Goal: Transaction & Acquisition: Download file/media

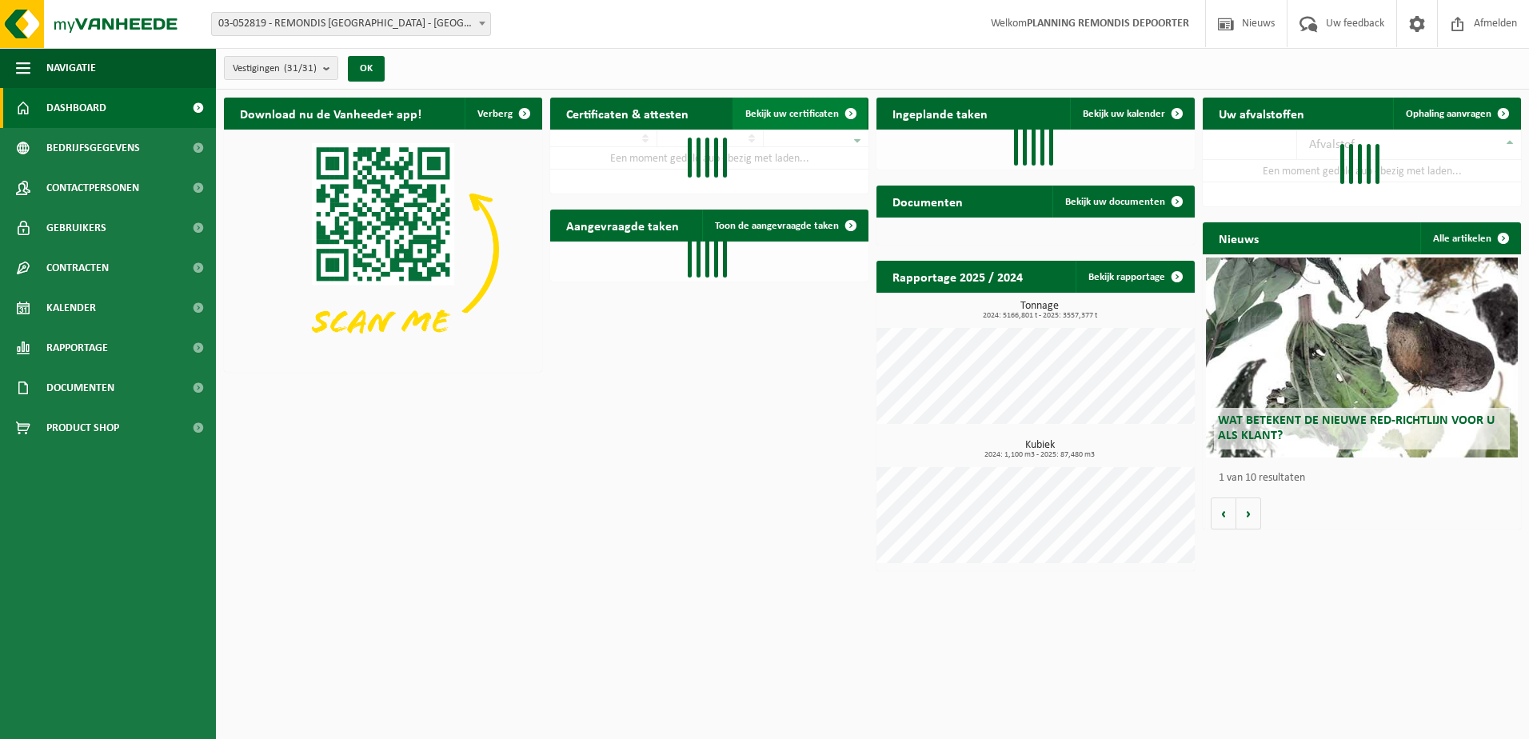
click at [765, 110] on span "Bekijk uw certificaten" at bounding box center [792, 114] width 94 height 10
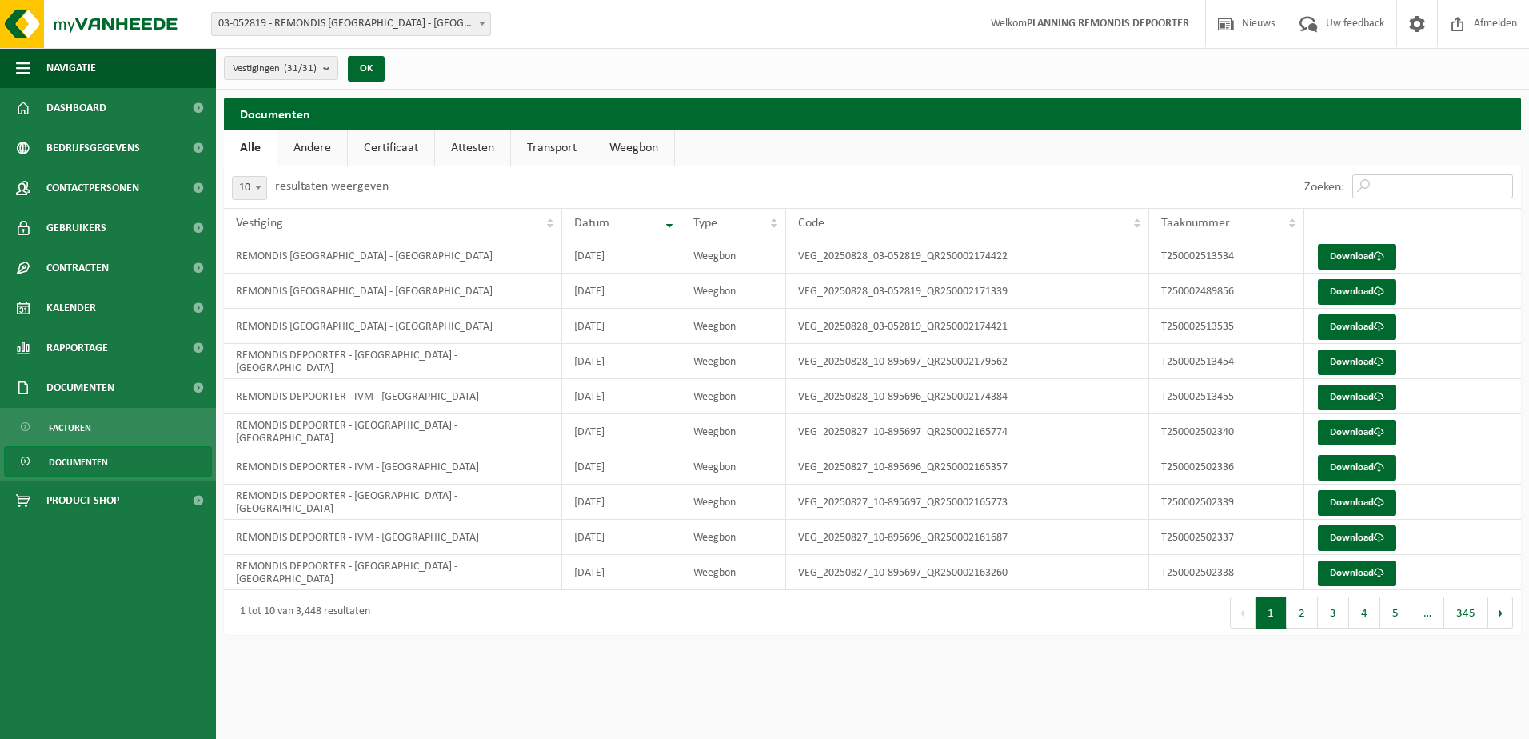
click at [1393, 178] on input "Zoeken:" at bounding box center [1432, 186] width 161 height 24
click at [1355, 403] on link "Download" at bounding box center [1357, 398] width 78 height 26
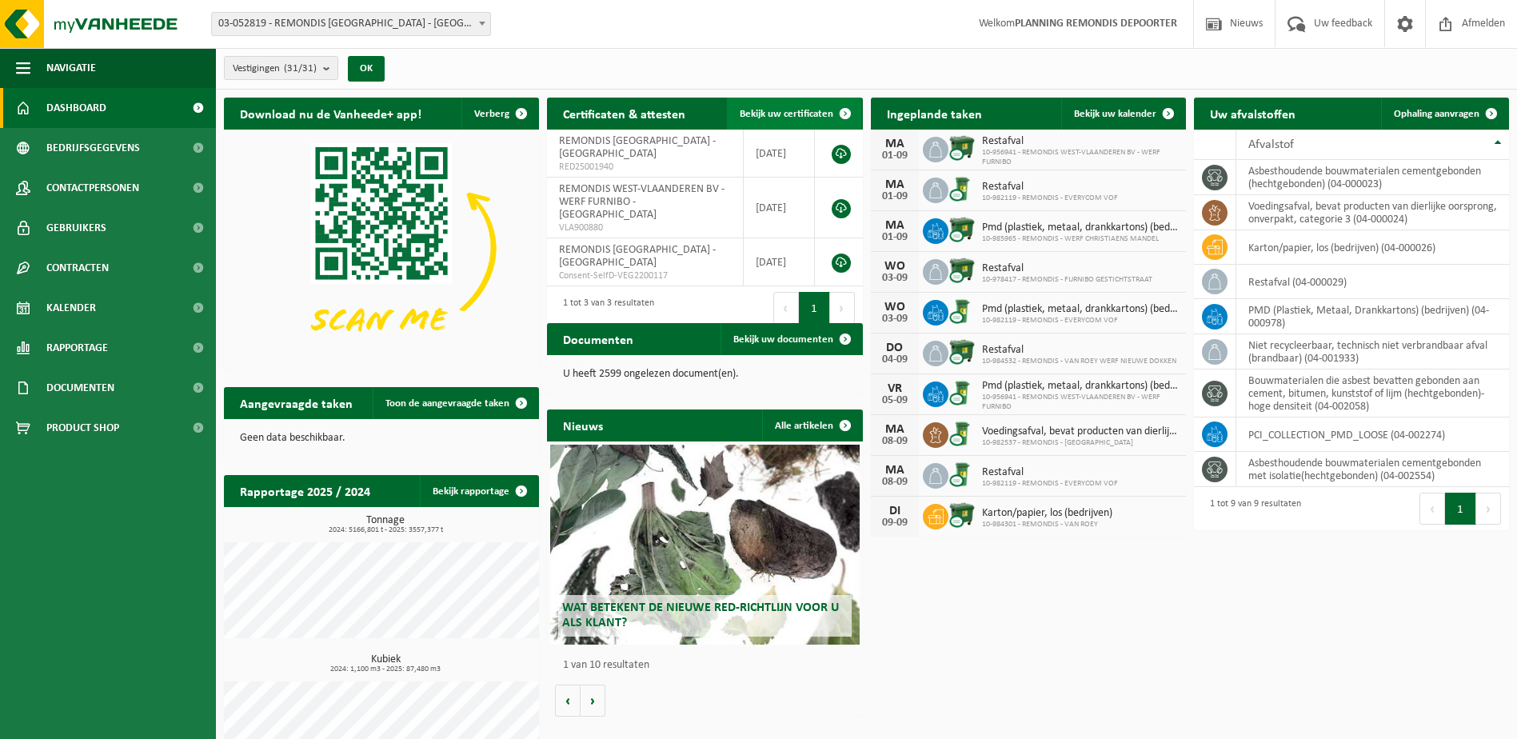
click at [796, 110] on span "Bekijk uw certificaten" at bounding box center [787, 114] width 94 height 10
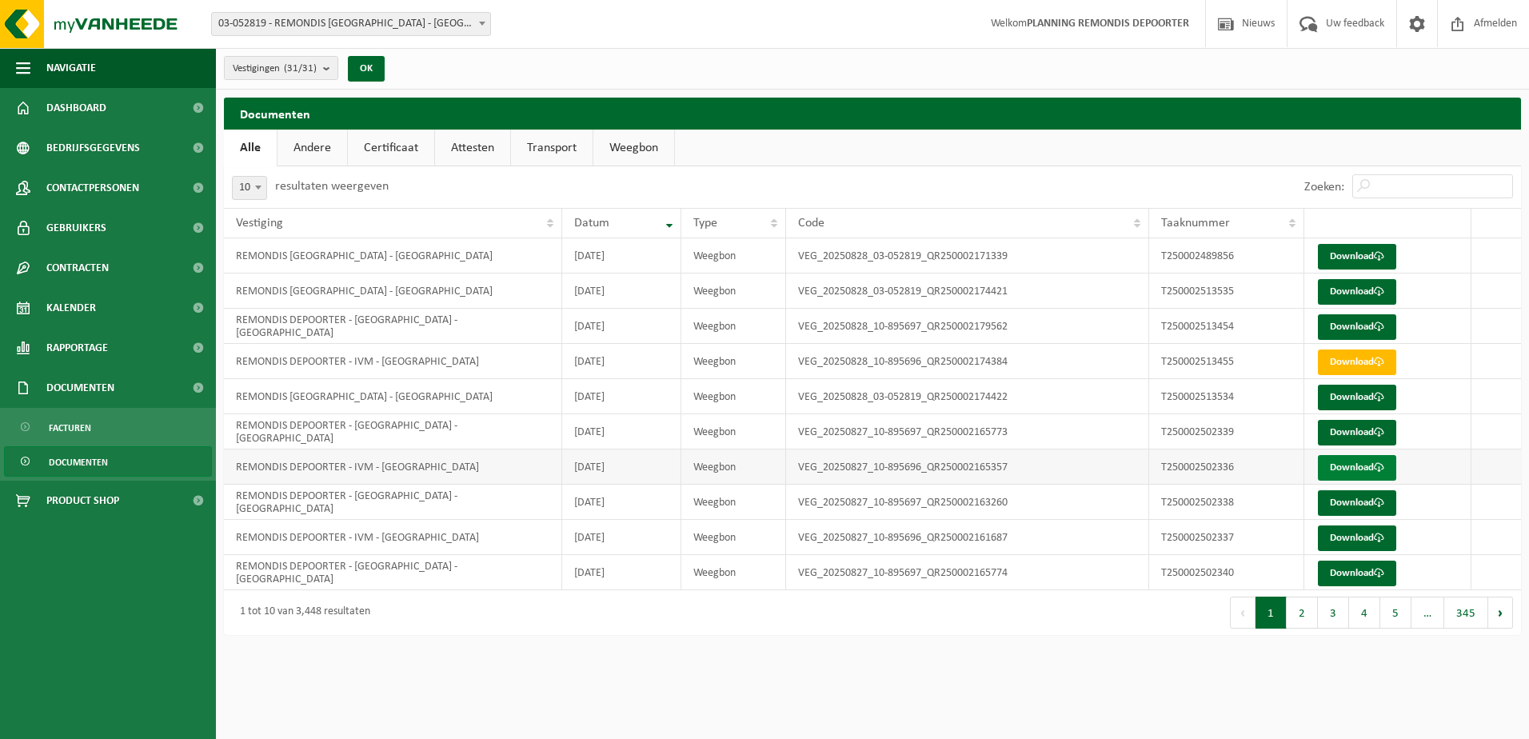
click at [1340, 466] on link "Download" at bounding box center [1357, 468] width 78 height 26
click at [1345, 464] on link "Download" at bounding box center [1357, 468] width 78 height 26
click at [373, 548] on td "REMONDIS DEPOORTER - IVM - [GEOGRAPHIC_DATA]" at bounding box center [393, 537] width 338 height 35
click at [1354, 533] on link "Download" at bounding box center [1357, 538] width 78 height 26
click at [1349, 437] on link "Download" at bounding box center [1357, 433] width 78 height 26
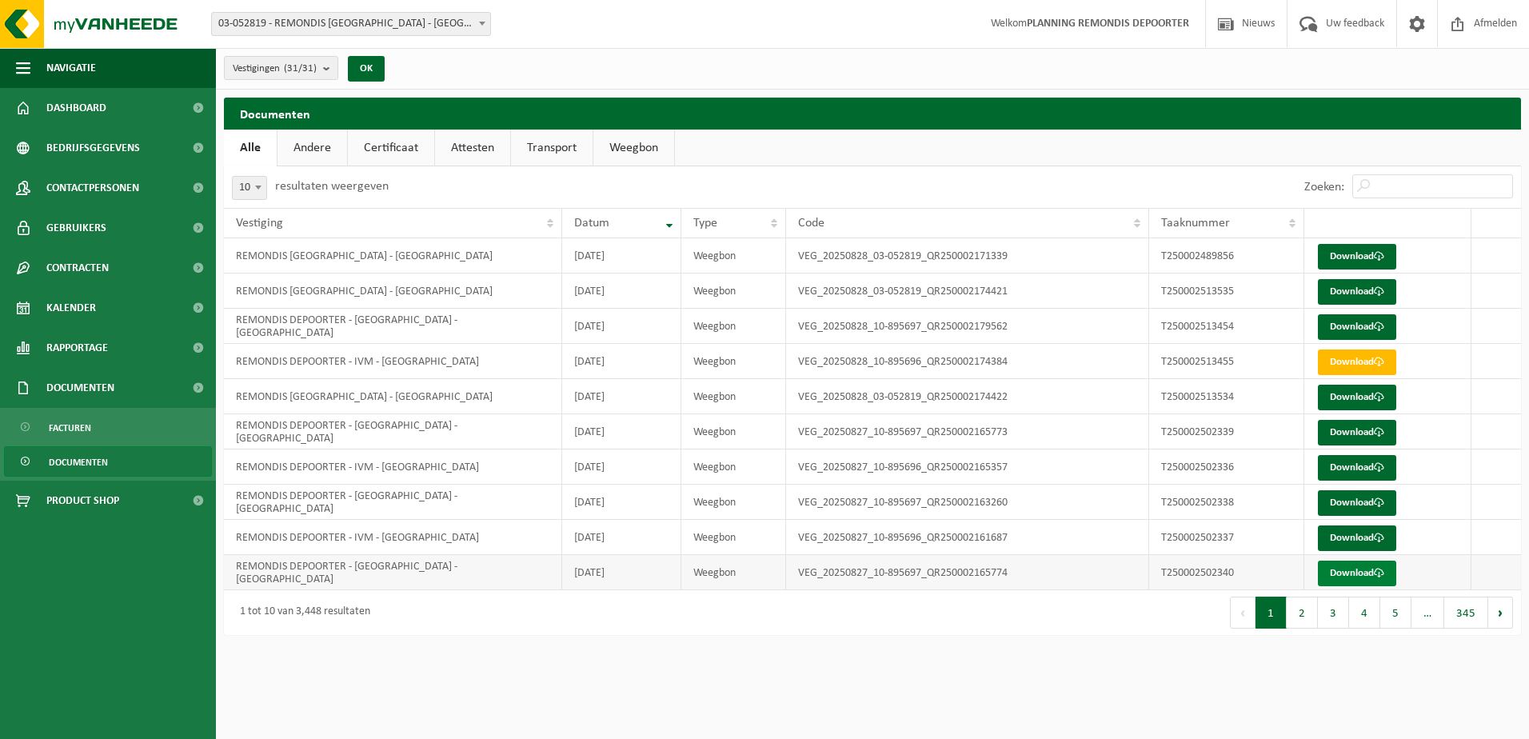
click at [1367, 565] on link "Download" at bounding box center [1357, 574] width 78 height 26
click at [1352, 493] on link "Download" at bounding box center [1357, 503] width 78 height 26
click at [1344, 532] on link "Download" at bounding box center [1357, 538] width 78 height 26
click at [1340, 477] on link "Download" at bounding box center [1357, 468] width 78 height 26
